Goal: Find contact information: Obtain details needed to contact an individual or organization

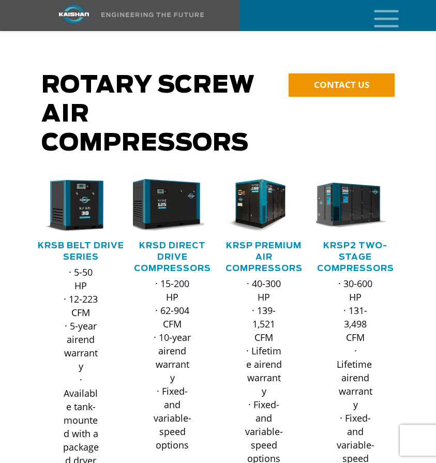
scroll to position [47, 0]
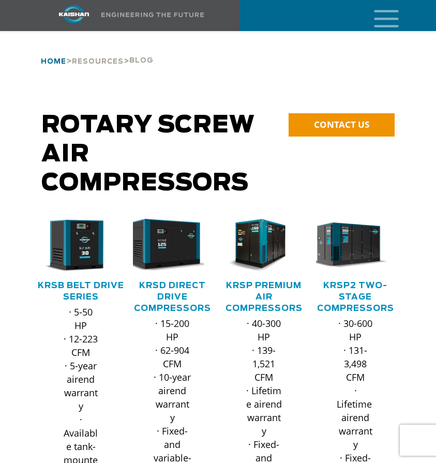
click at [61, 58] on span "Home" at bounding box center [53, 61] width 25 height 7
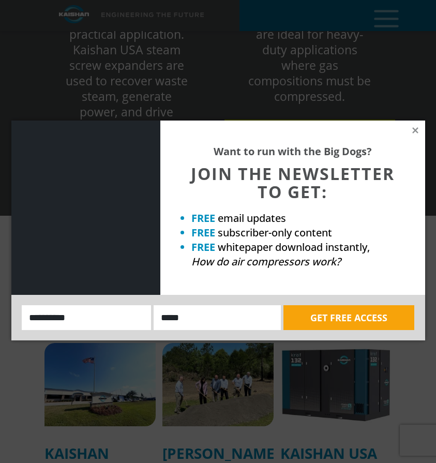
scroll to position [3011, 0]
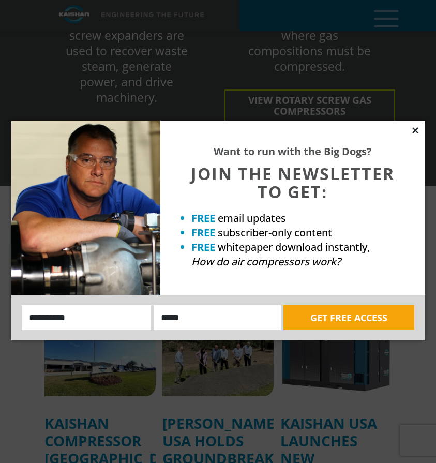
click at [413, 130] on icon at bounding box center [415, 130] width 9 height 9
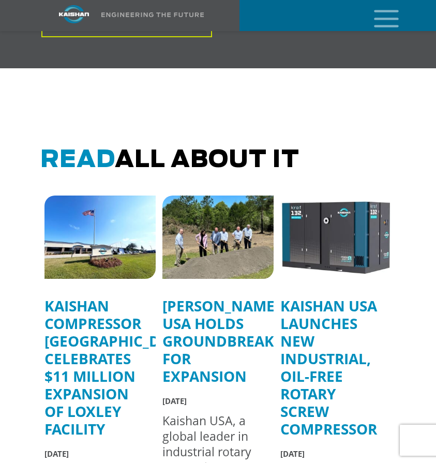
scroll to position [3131, 0]
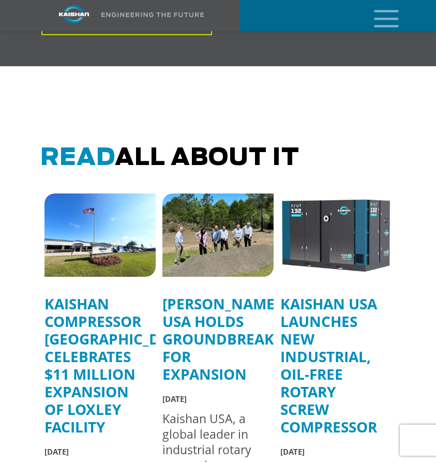
click at [393, 21] on icon "mobile menu" at bounding box center [386, 18] width 33 height 32
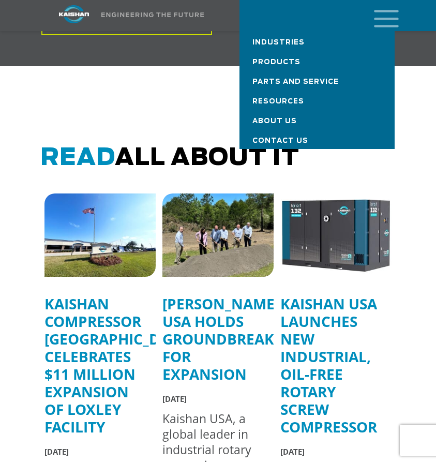
click at [305, 79] on span "Parts and Service" at bounding box center [295, 82] width 86 height 7
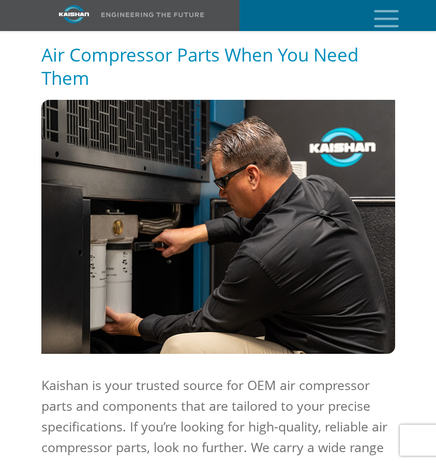
scroll to position [423, 0]
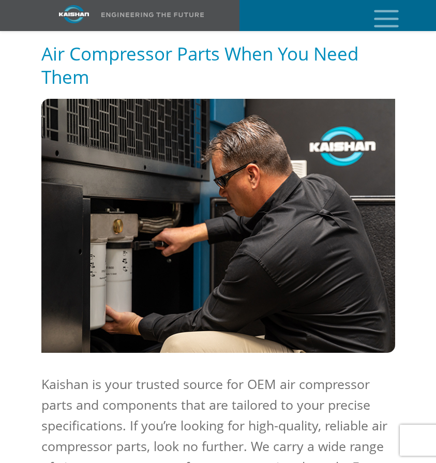
click at [180, 45] on h5 "Air Compressor Parts When You Need Them" at bounding box center [218, 65] width 354 height 47
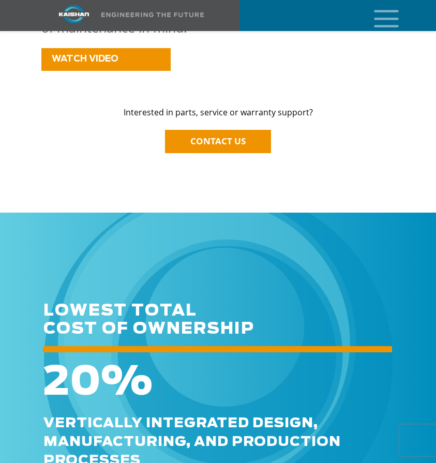
scroll to position [1510, 0]
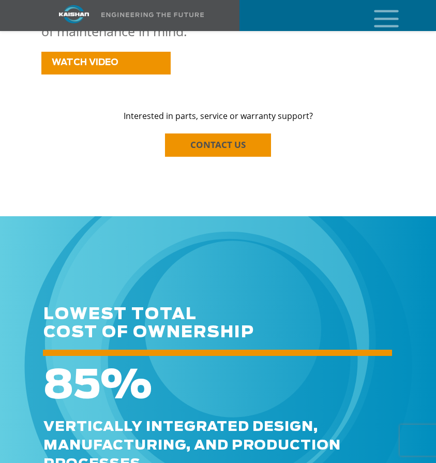
click at [197, 137] on link "CONTACT US" at bounding box center [218, 144] width 106 height 23
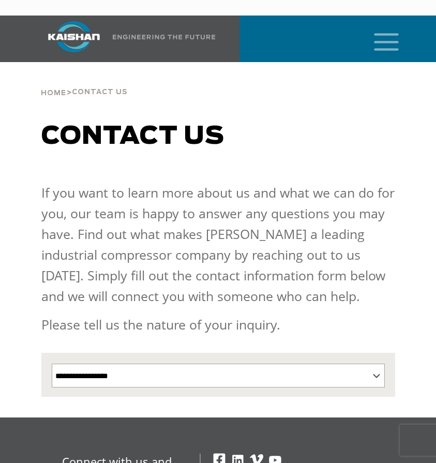
select select "Contact form"
select select "**********"
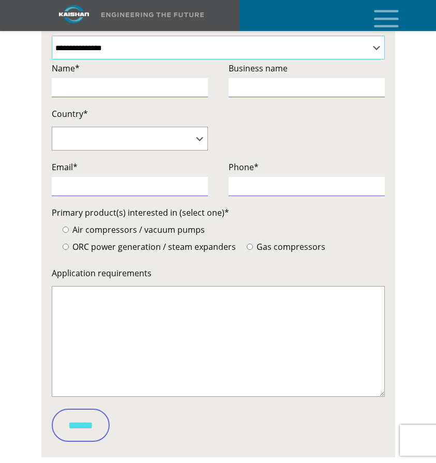
scroll to position [328, 0]
